Goal: Task Accomplishment & Management: Manage account settings

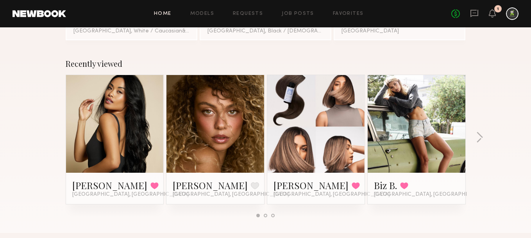
scroll to position [103, 0]
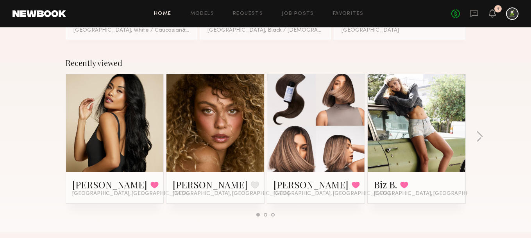
click at [335, 122] on link at bounding box center [316, 123] width 48 height 98
click at [256, 15] on link "Requests" at bounding box center [248, 13] width 30 height 5
